Goal: Task Accomplishment & Management: Manage account settings

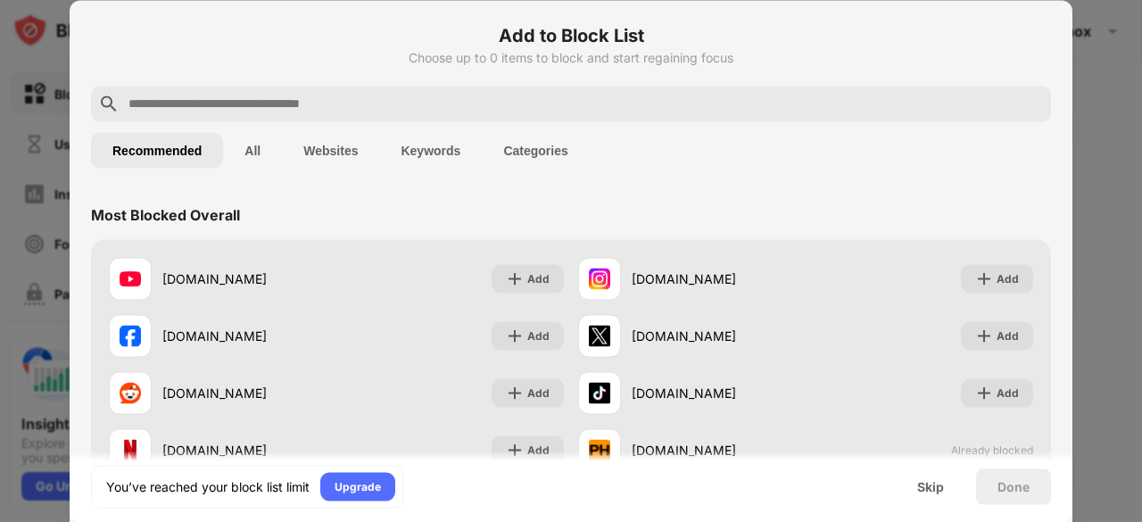
click at [356, 115] on div at bounding box center [571, 104] width 960 height 36
click at [382, 104] on input "text" at bounding box center [585, 103] width 917 height 21
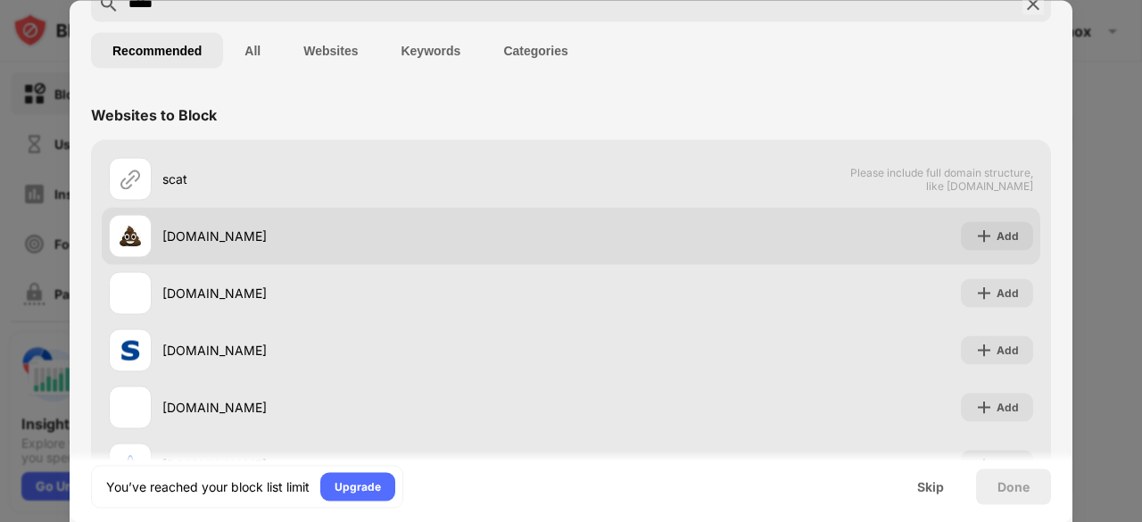
scroll to position [121, 0]
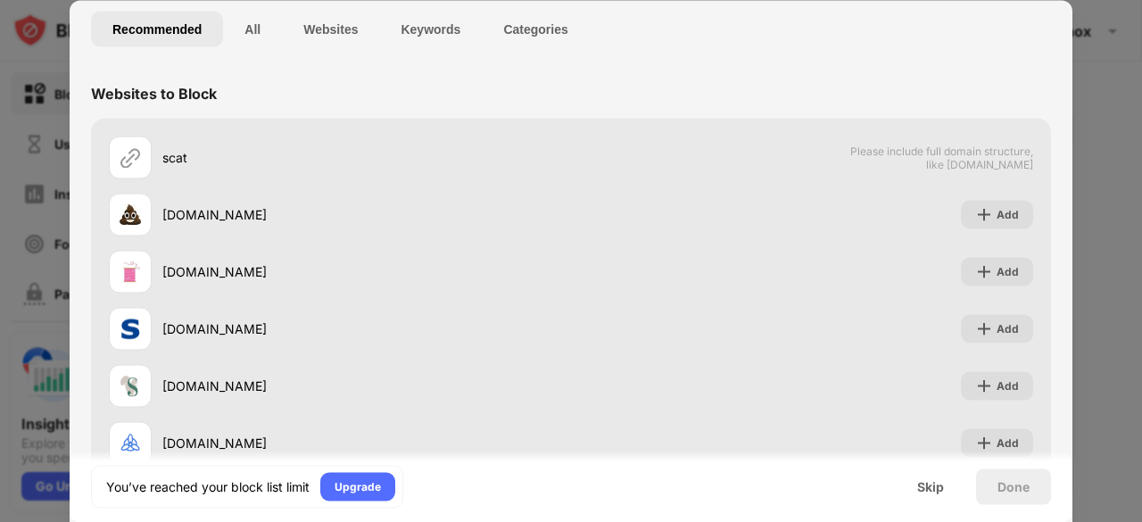
type input "****"
